Goal: Navigation & Orientation: Find specific page/section

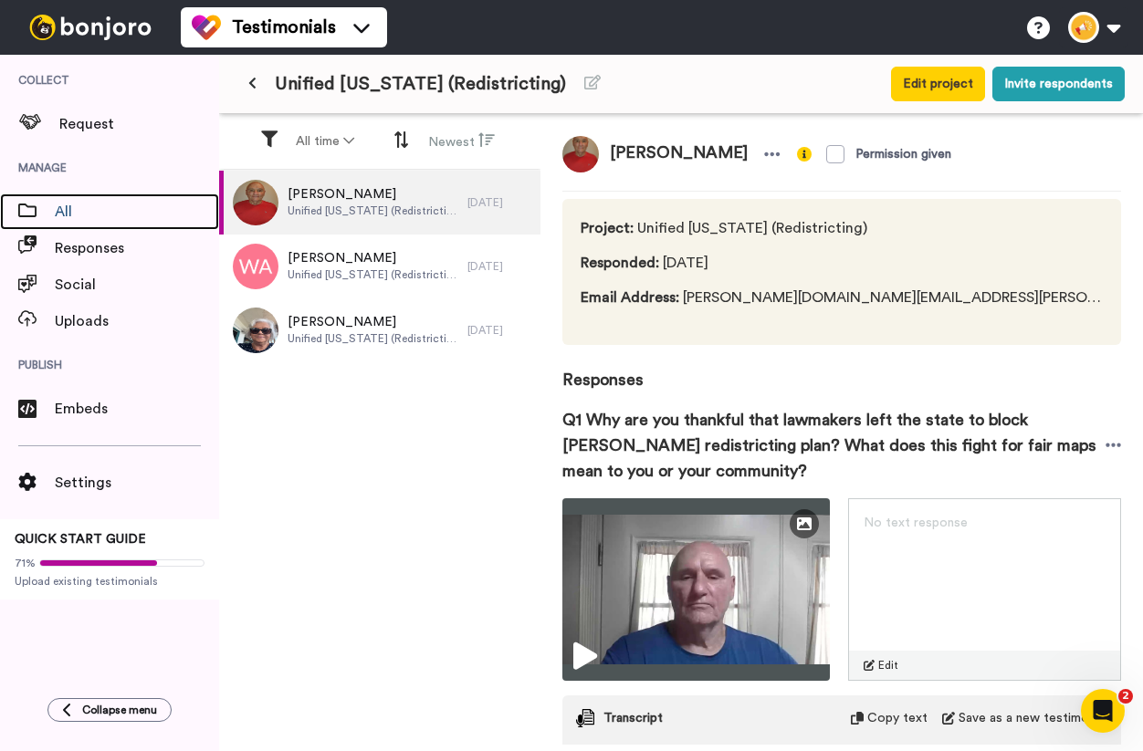
click at [99, 203] on span "All" at bounding box center [137, 212] width 164 height 22
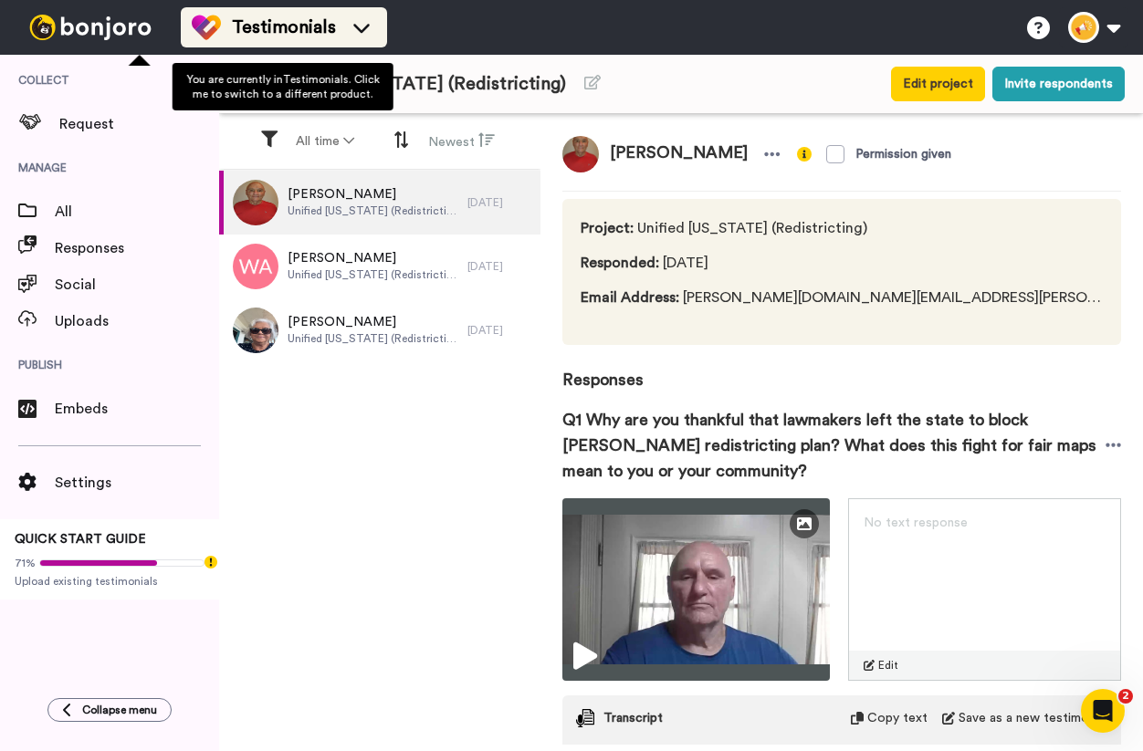
click at [257, 15] on span "Testimonials" at bounding box center [284, 28] width 104 height 26
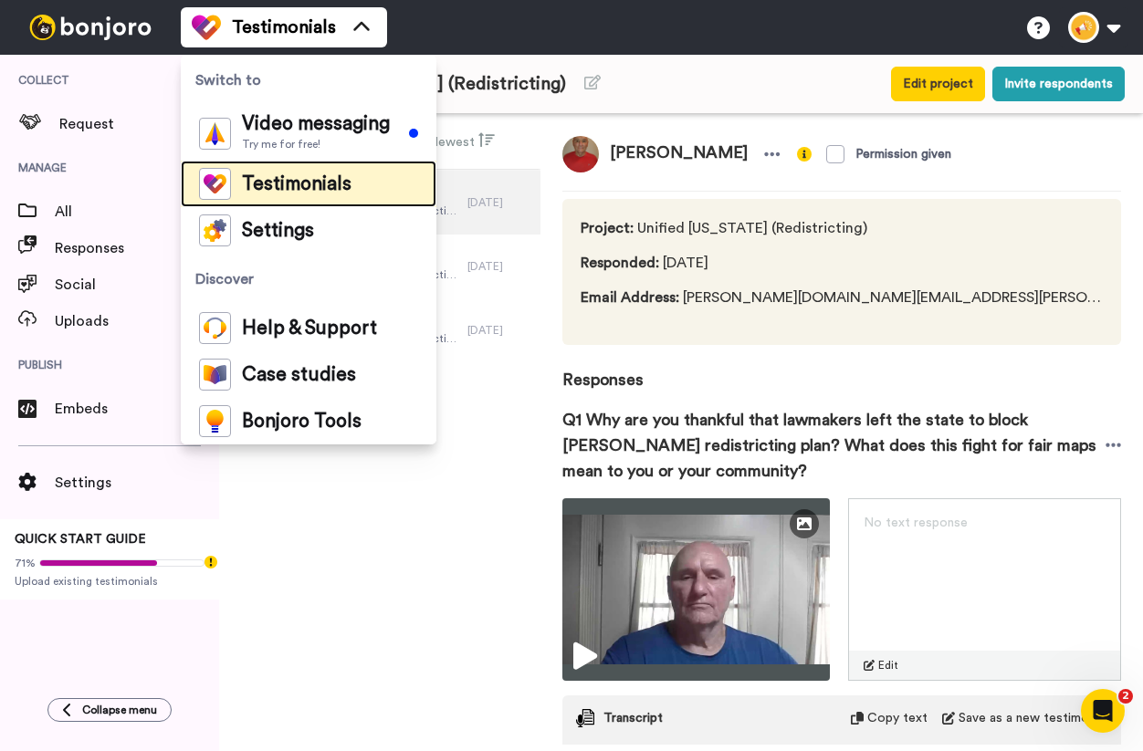
click at [248, 193] on span "Testimonials" at bounding box center [297, 184] width 110 height 18
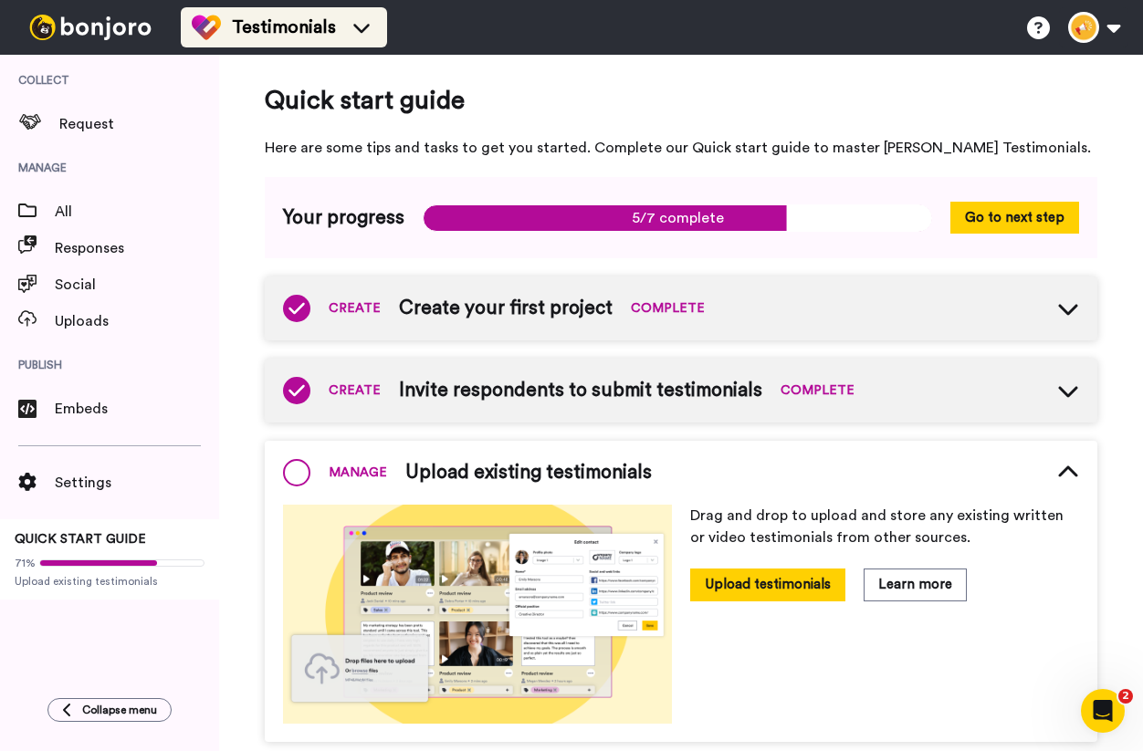
click at [323, 47] on li "Testimonials" at bounding box center [284, 27] width 206 height 40
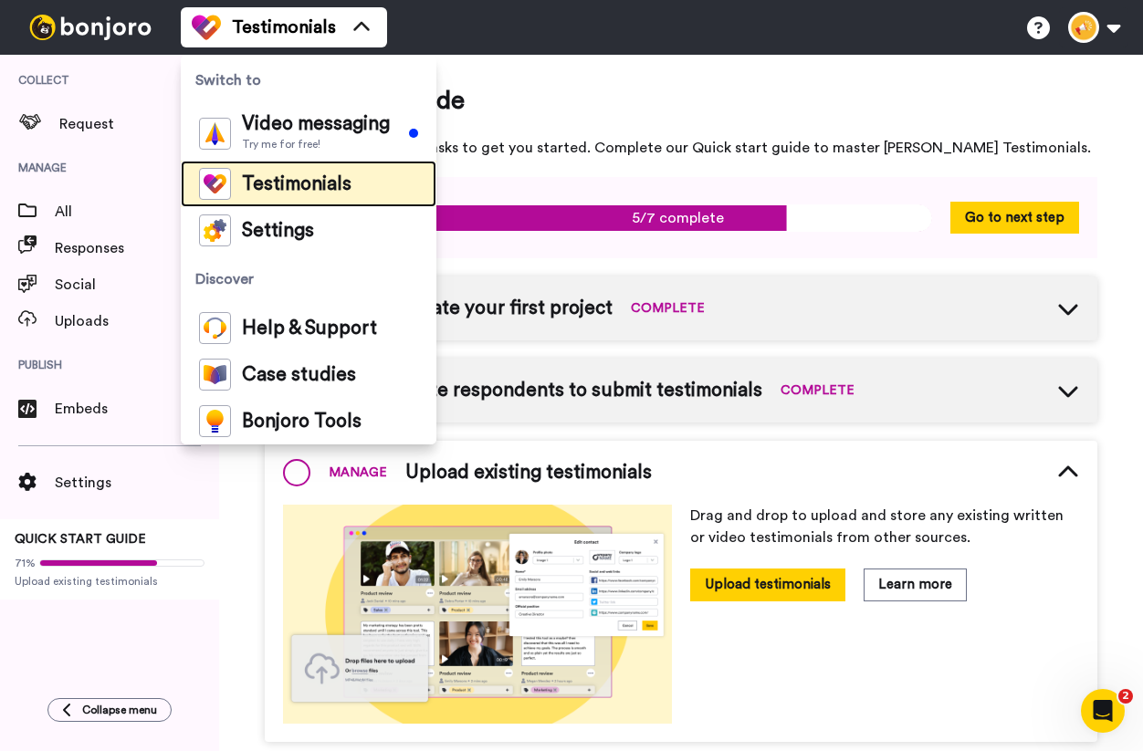
click at [296, 179] on span "Testimonials" at bounding box center [297, 184] width 110 height 18
